Goal: Task Accomplishment & Management: Use online tool/utility

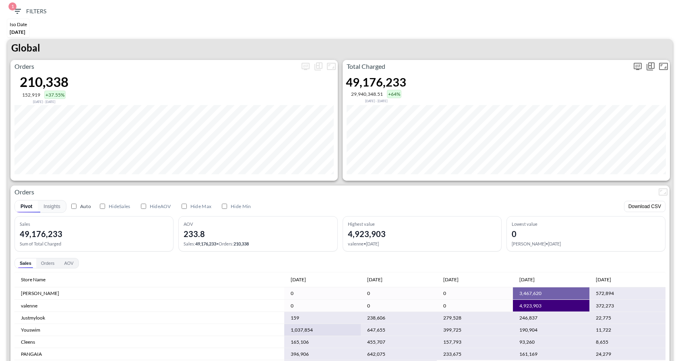
click at [638, 65] on icon "more" at bounding box center [637, 67] width 10 height 10
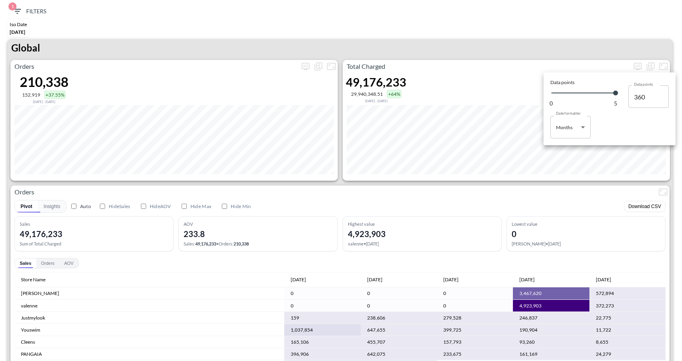
click at [558, 129] on body "BI.P.EYE, Interactive Analytics Dashboards 1 Filters Iso Date [DATE] Global Ord…" at bounding box center [341, 180] width 682 height 361
click at [563, 147] on div "Days" at bounding box center [561, 147] width 10 height 7
type input "Days"
type input "125"
click at [552, 44] on div at bounding box center [341, 180] width 682 height 361
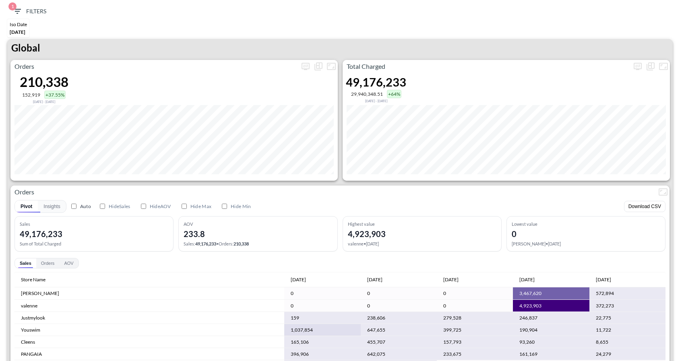
click at [17, 9] on icon "button" at bounding box center [17, 11] width 7 height 5
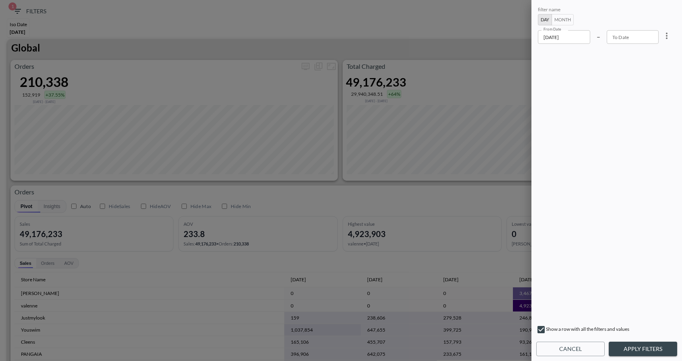
click at [591, 39] on div "From Date [DATE] From Date – To Date To Date" at bounding box center [598, 37] width 121 height 14
click at [577, 39] on input "[DATE]" at bounding box center [564, 37] width 52 height 14
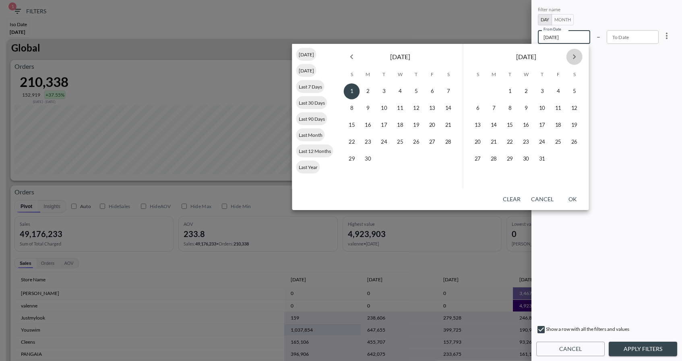
click at [569, 62] on button "Next month" at bounding box center [574, 57] width 16 height 16
click at [558, 94] on button "3" at bounding box center [558, 91] width 16 height 16
type input "[DATE]"
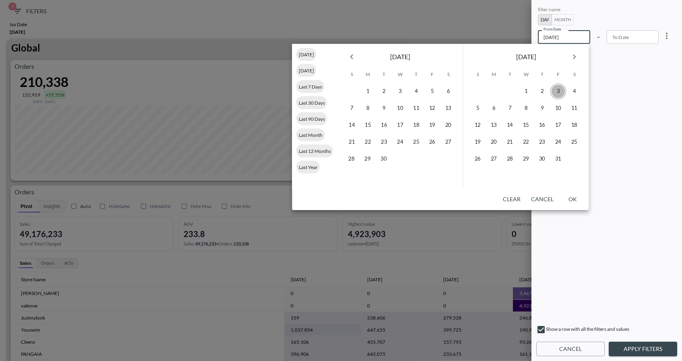
type input "YYYY-MM-DD"
click at [572, 93] on button "4" at bounding box center [574, 91] width 16 height 16
type input "[DATE]"
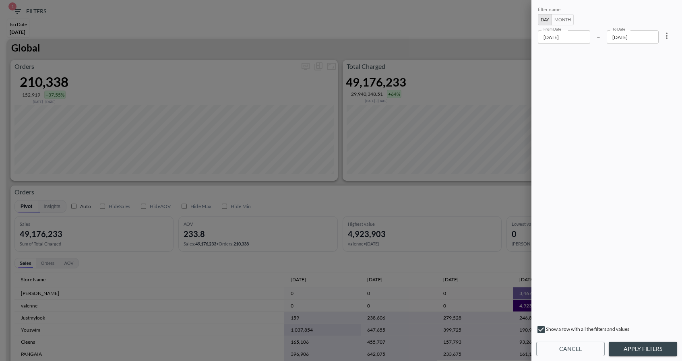
click at [641, 342] on button "Apply Filters" at bounding box center [642, 349] width 68 height 15
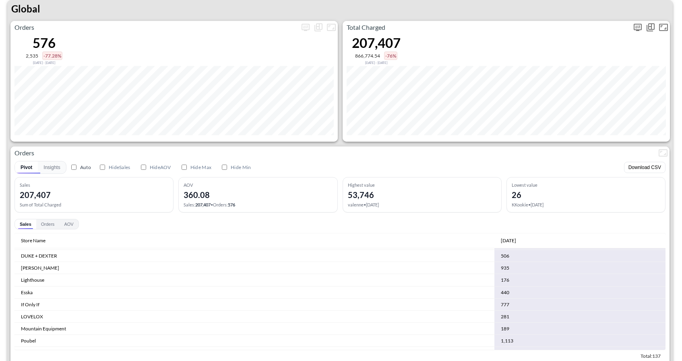
scroll to position [669, 0]
